Goal: Task Accomplishment & Management: Manage account settings

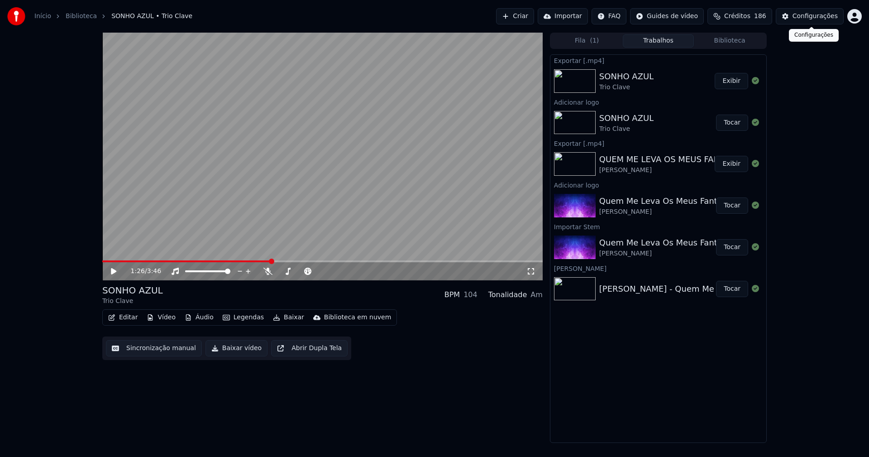
click at [821, 18] on div "Configurações" at bounding box center [815, 16] width 45 height 9
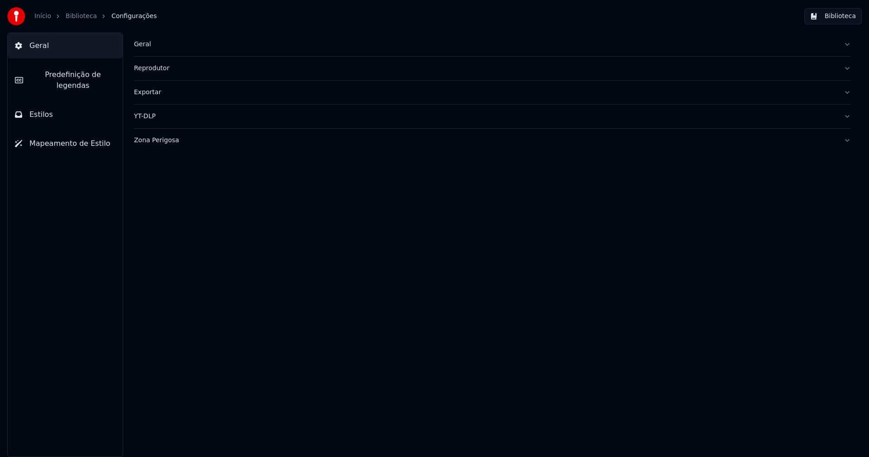
click at [847, 17] on button "Biblioteca" at bounding box center [832, 16] width 57 height 16
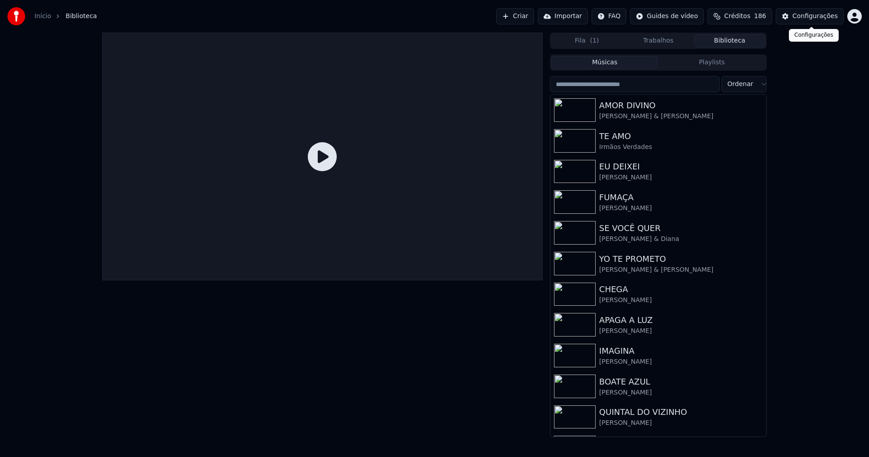
click at [807, 19] on div "Configurações" at bounding box center [815, 16] width 45 height 9
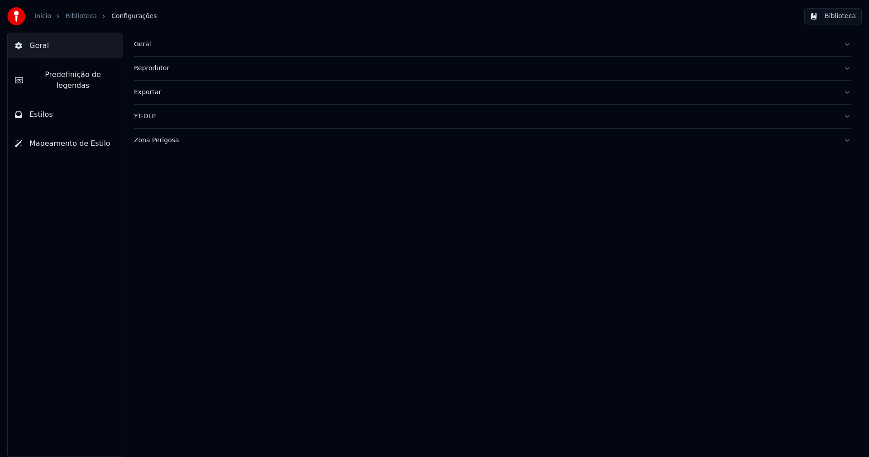
click at [145, 44] on div "Geral" at bounding box center [485, 44] width 703 height 9
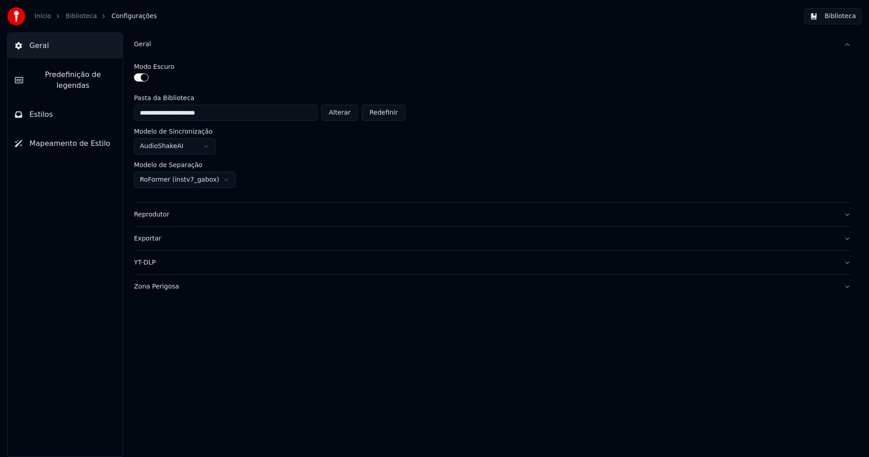
click at [346, 113] on button "Alterar" at bounding box center [339, 113] width 37 height 16
type input "**********"
click at [843, 17] on button "Biblioteca" at bounding box center [832, 16] width 57 height 16
